Goal: Task Accomplishment & Management: Complete application form

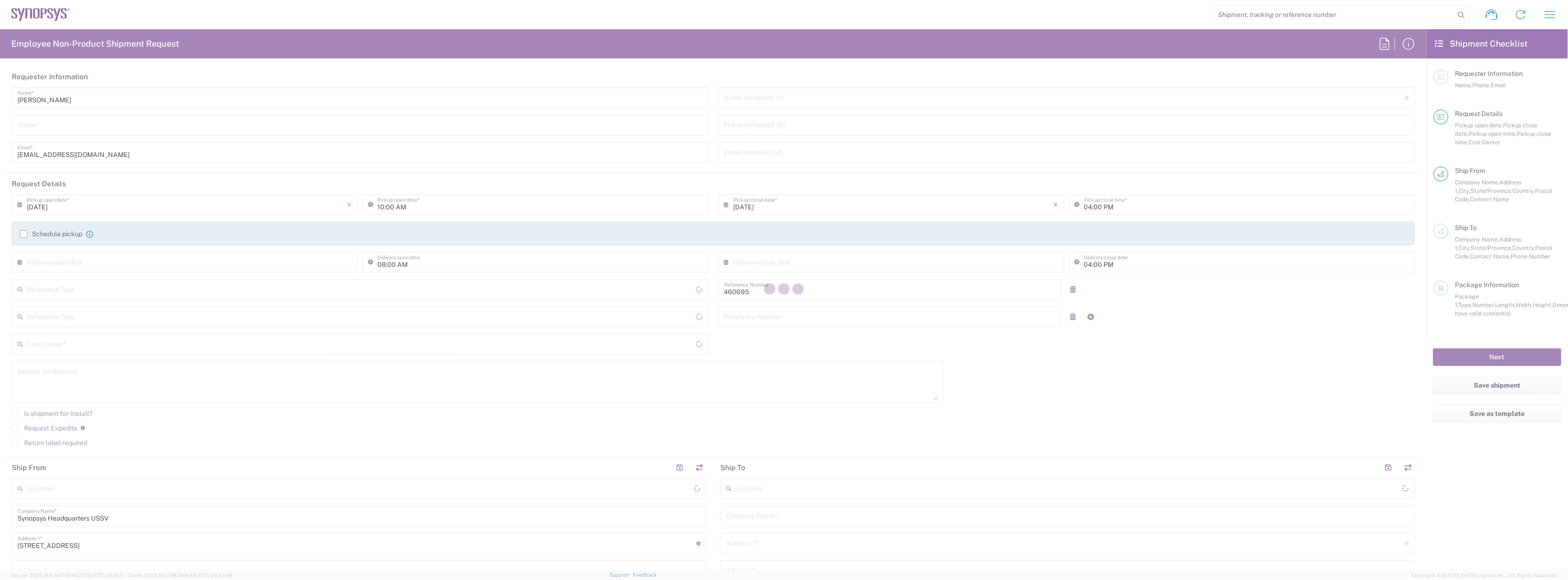
type input "US01, SDG, M, HAPSOp 460695"
type input "Department"
type input "[US_STATE]"
type input "Delivered at Place"
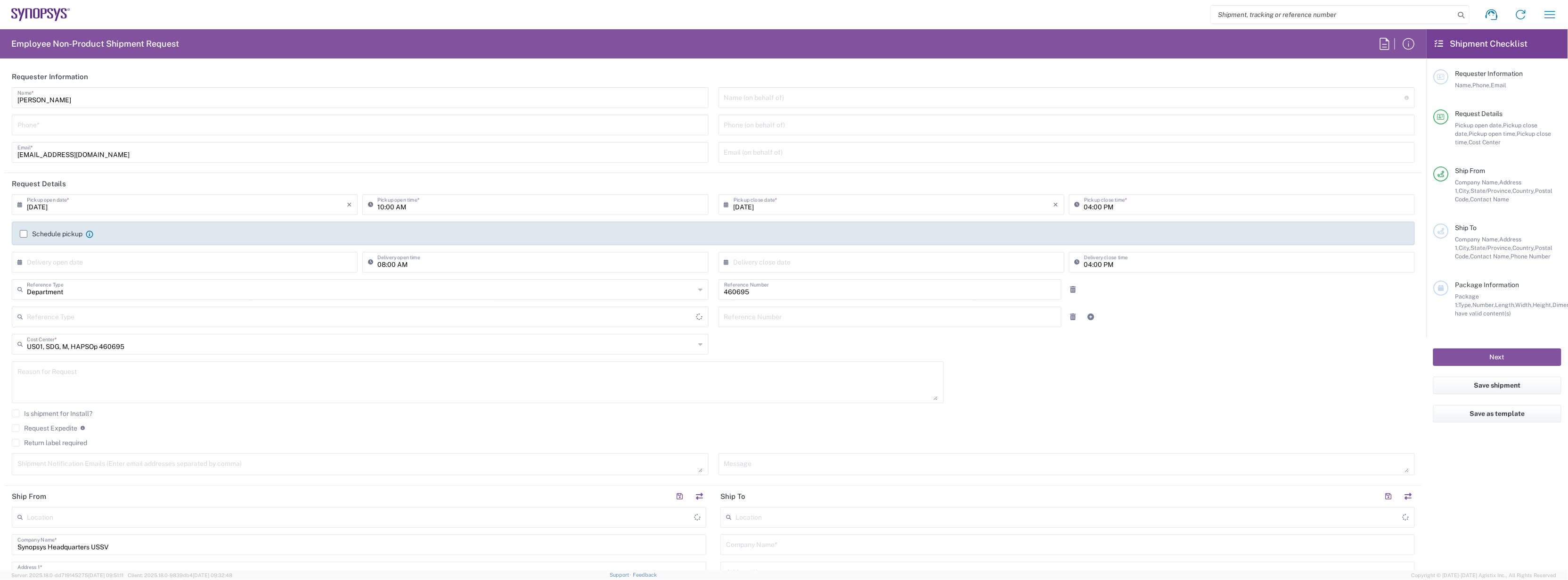
type input "[GEOGRAPHIC_DATA]"
type input "Headquarters USSV"
